Goal: Information Seeking & Learning: Learn about a topic

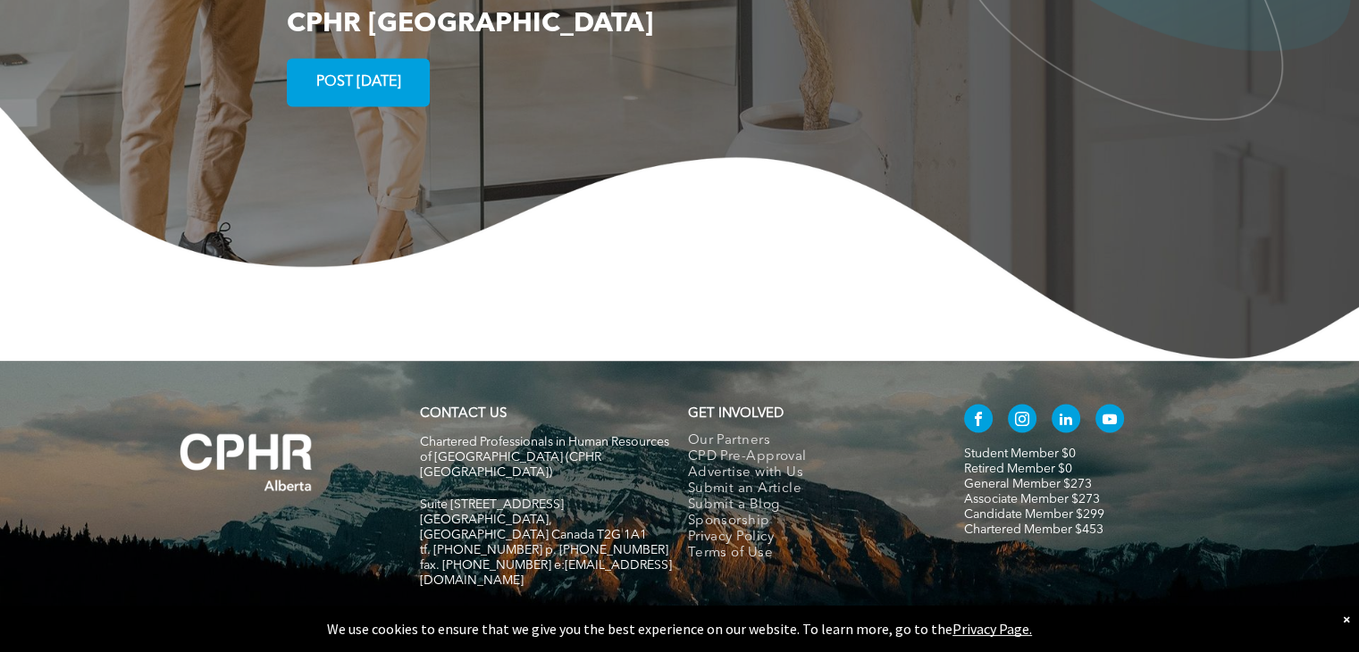
scroll to position [3346, 0]
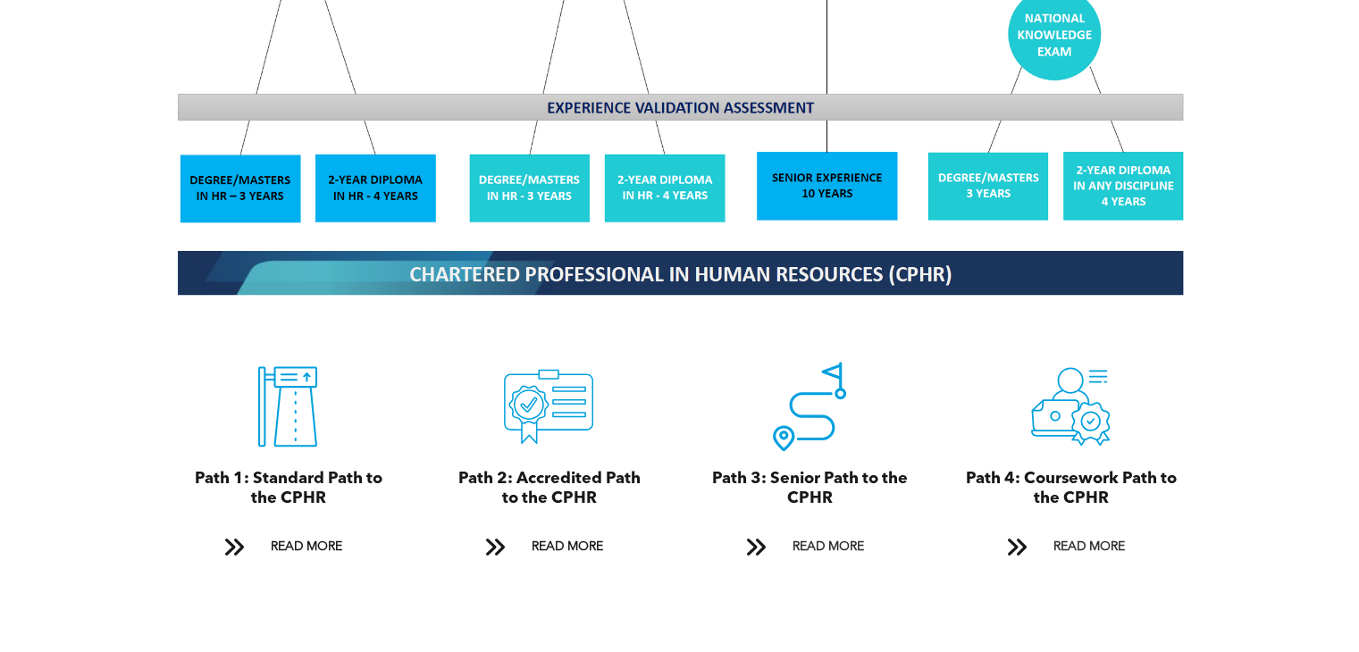
scroll to position [1776, 0]
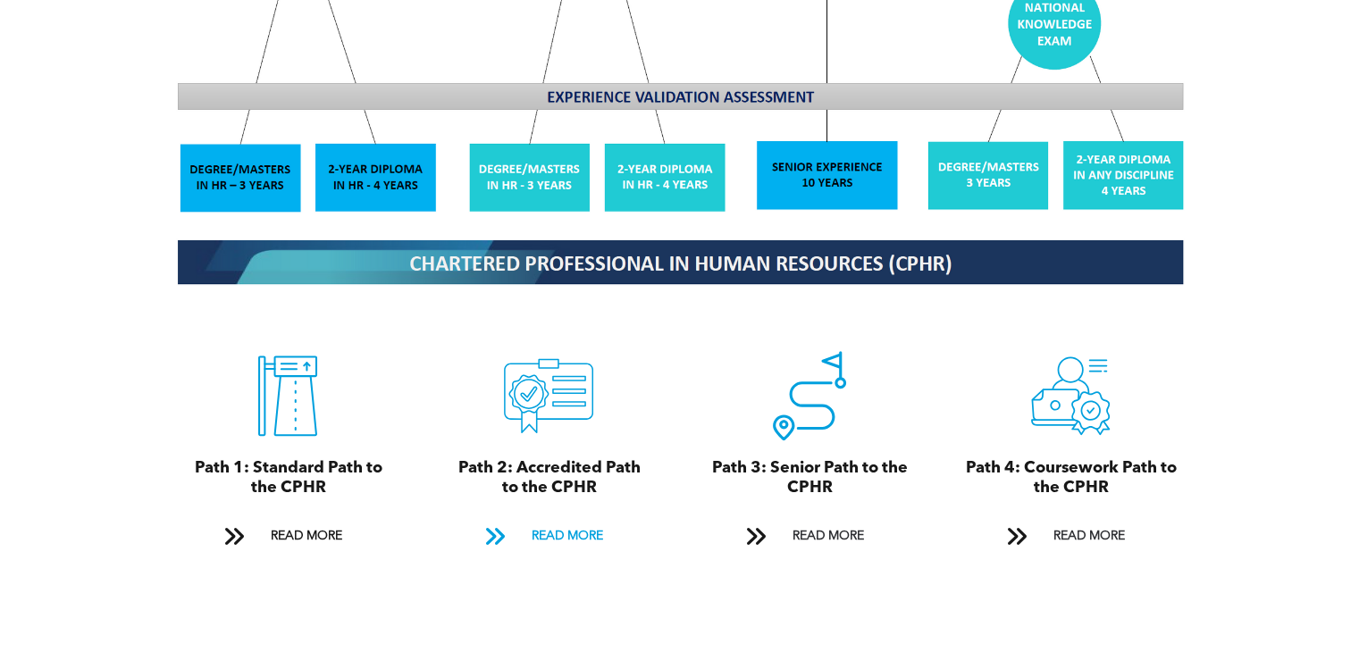
click at [575, 524] on span "READ MORE" at bounding box center [567, 536] width 84 height 33
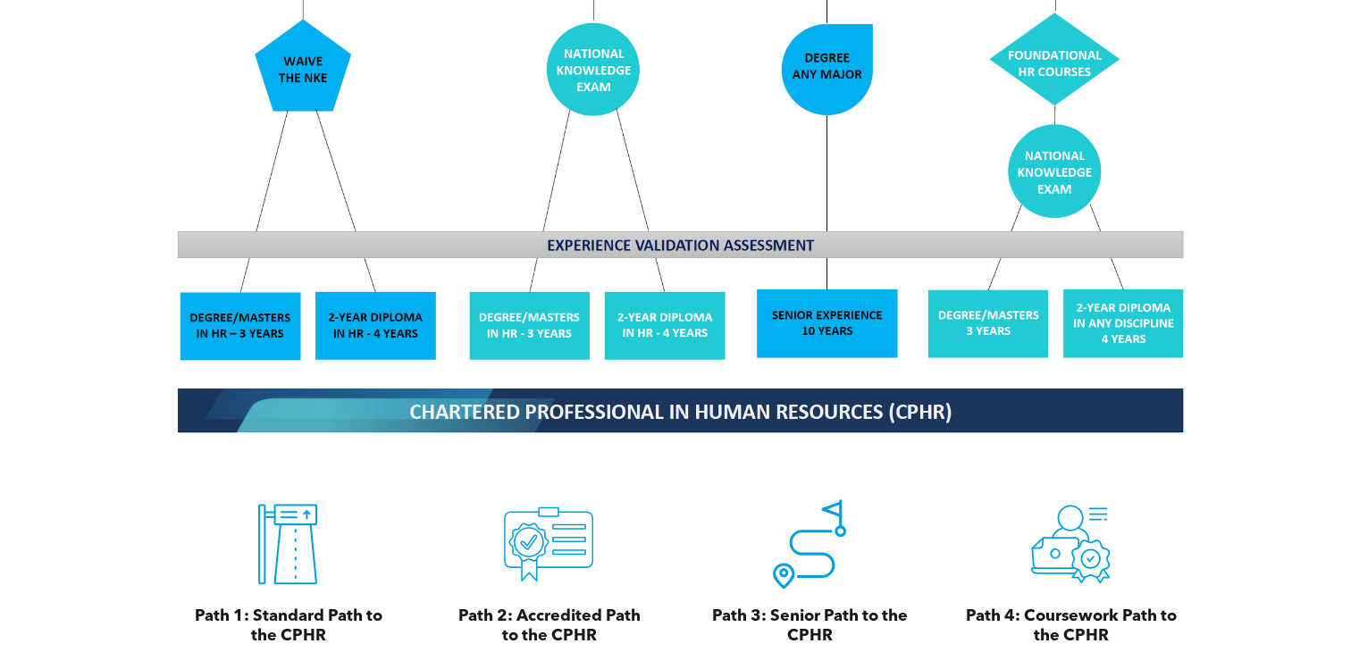
scroll to position [1600, 0]
